Goal: Check status: Check status

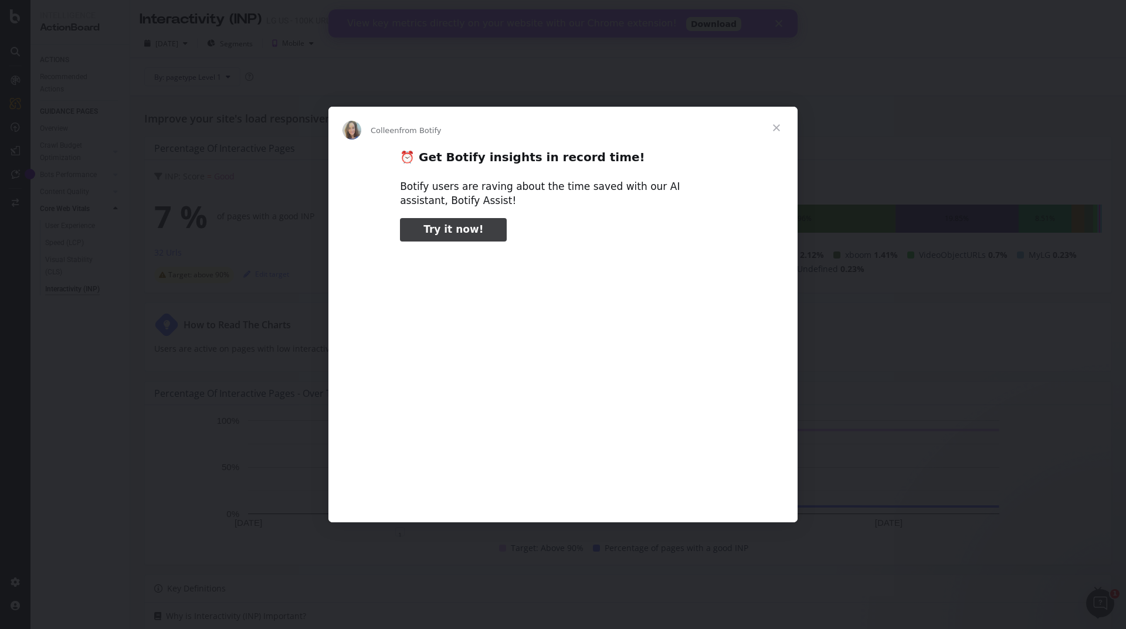
type input "159595"
click at [775, 130] on span "Close" at bounding box center [776, 128] width 42 height 42
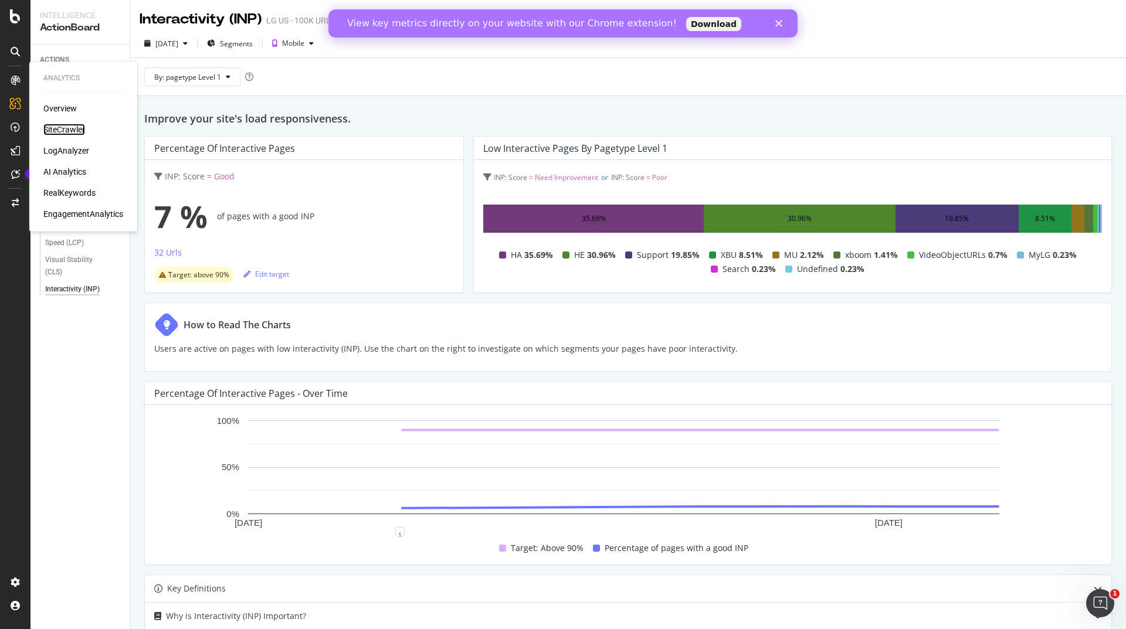
click at [57, 126] on div "SiteCrawler" at bounding box center [64, 130] width 42 height 12
